Goal: Information Seeking & Learning: Learn about a topic

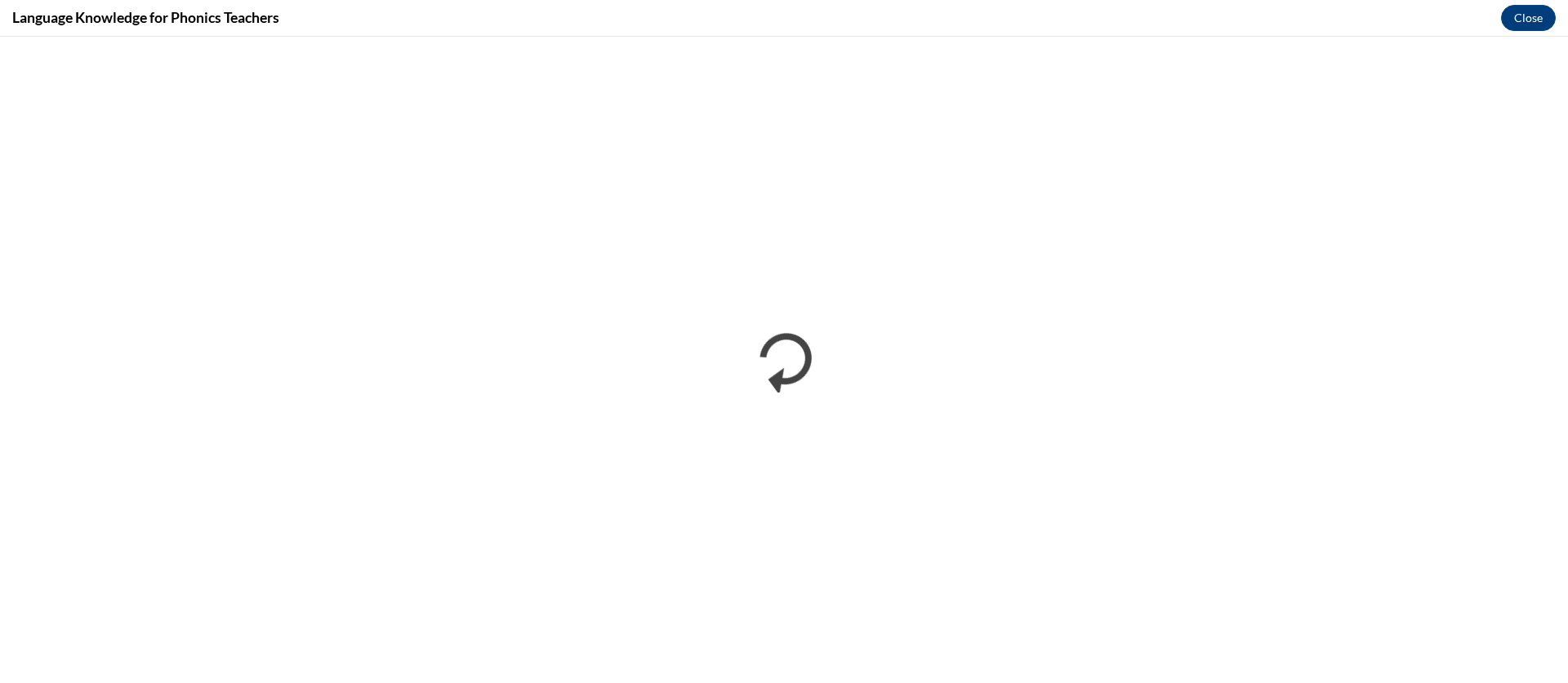
scroll to position [856, 0]
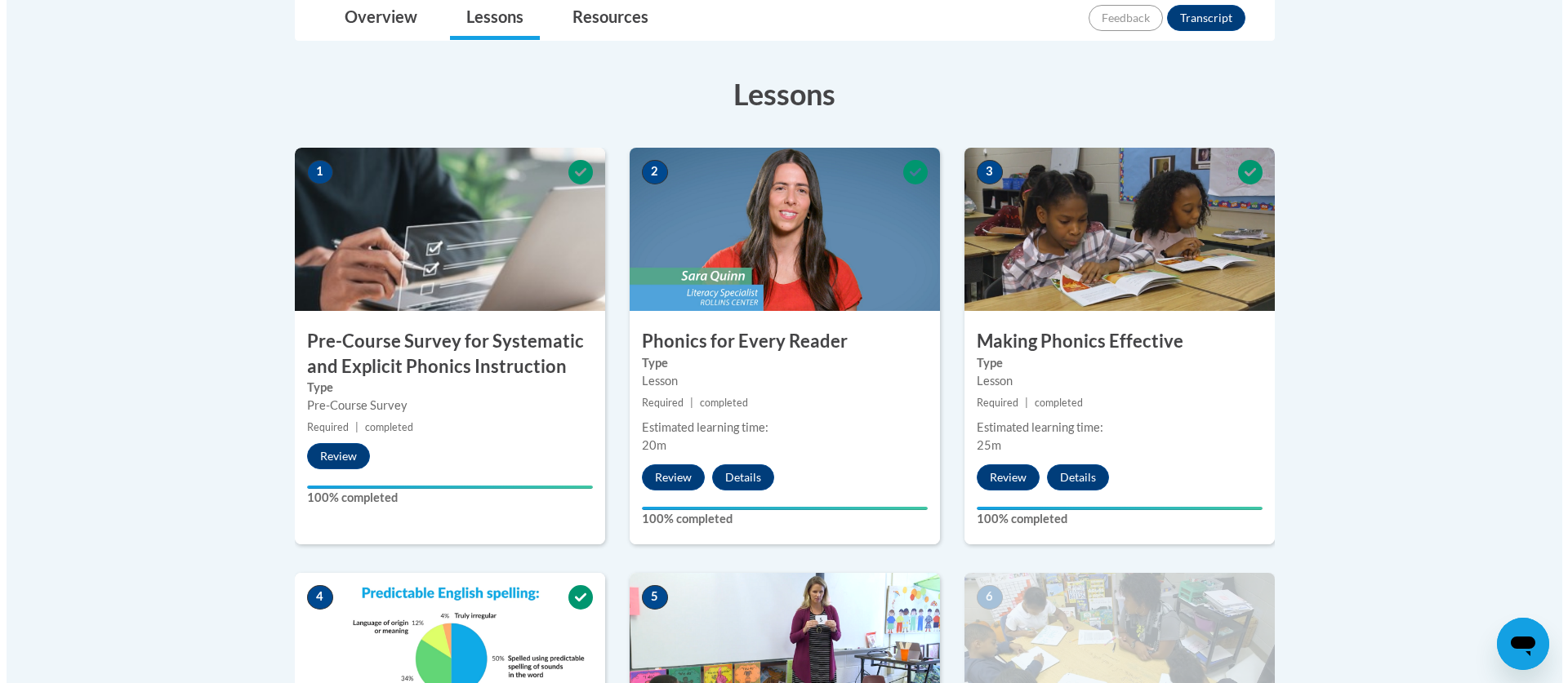
scroll to position [1186, 0]
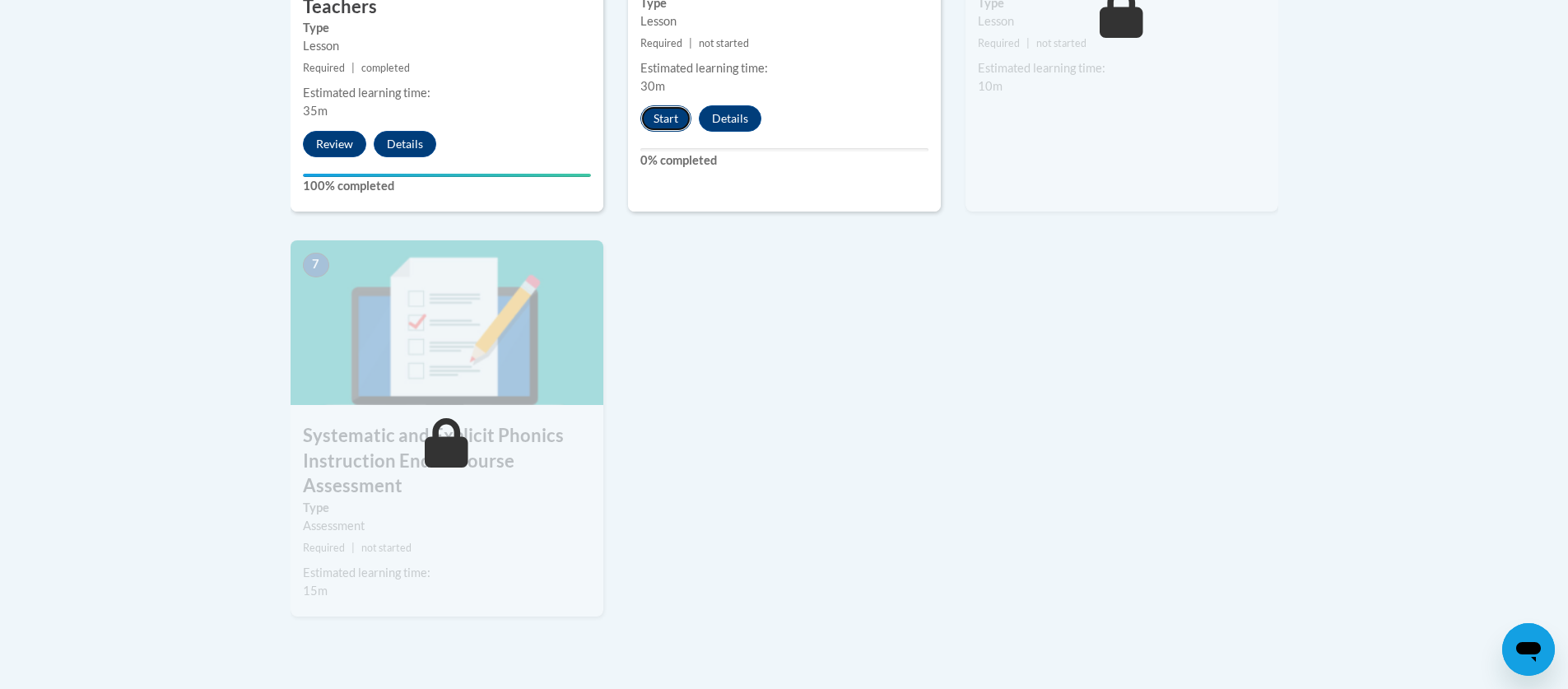
click at [667, 120] on button "Start" at bounding box center [665, 118] width 51 height 26
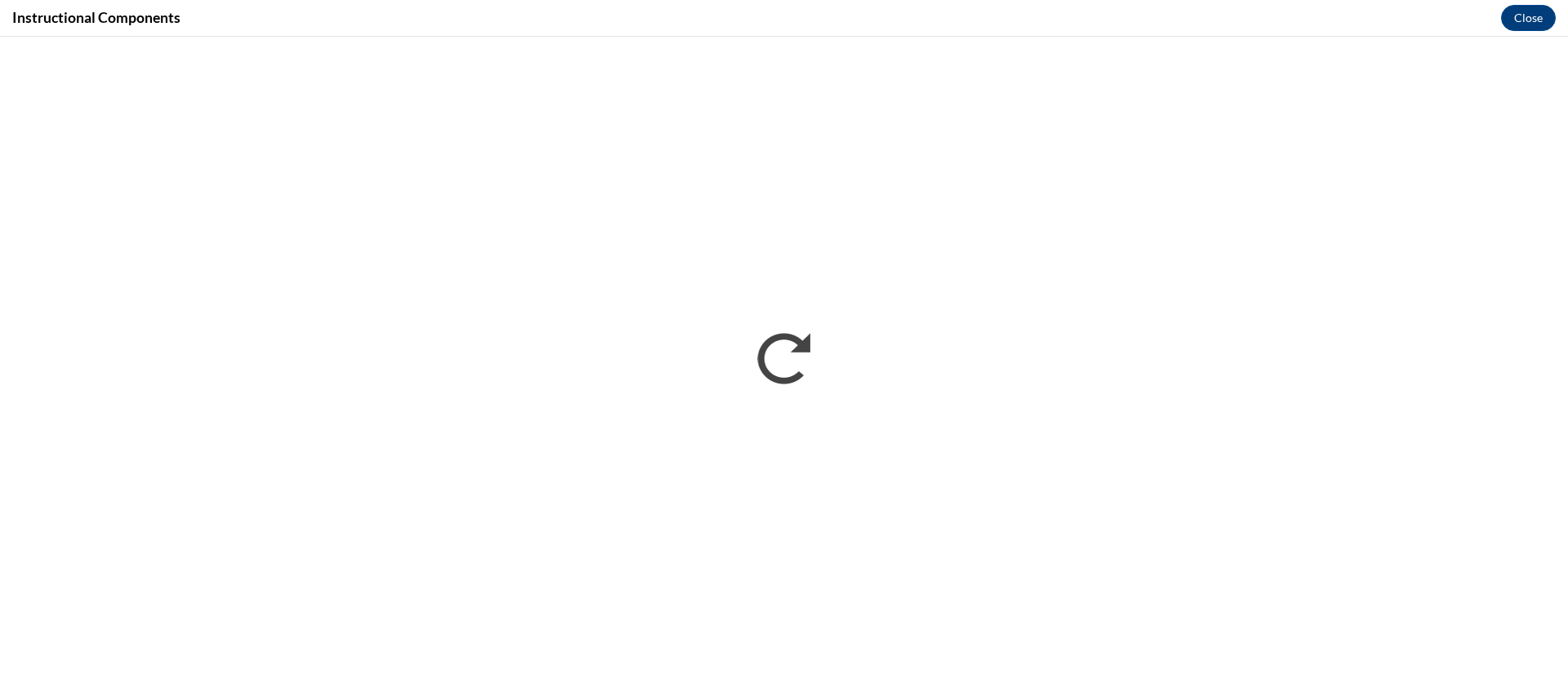
scroll to position [0, 0]
